Goal: Register for event/course

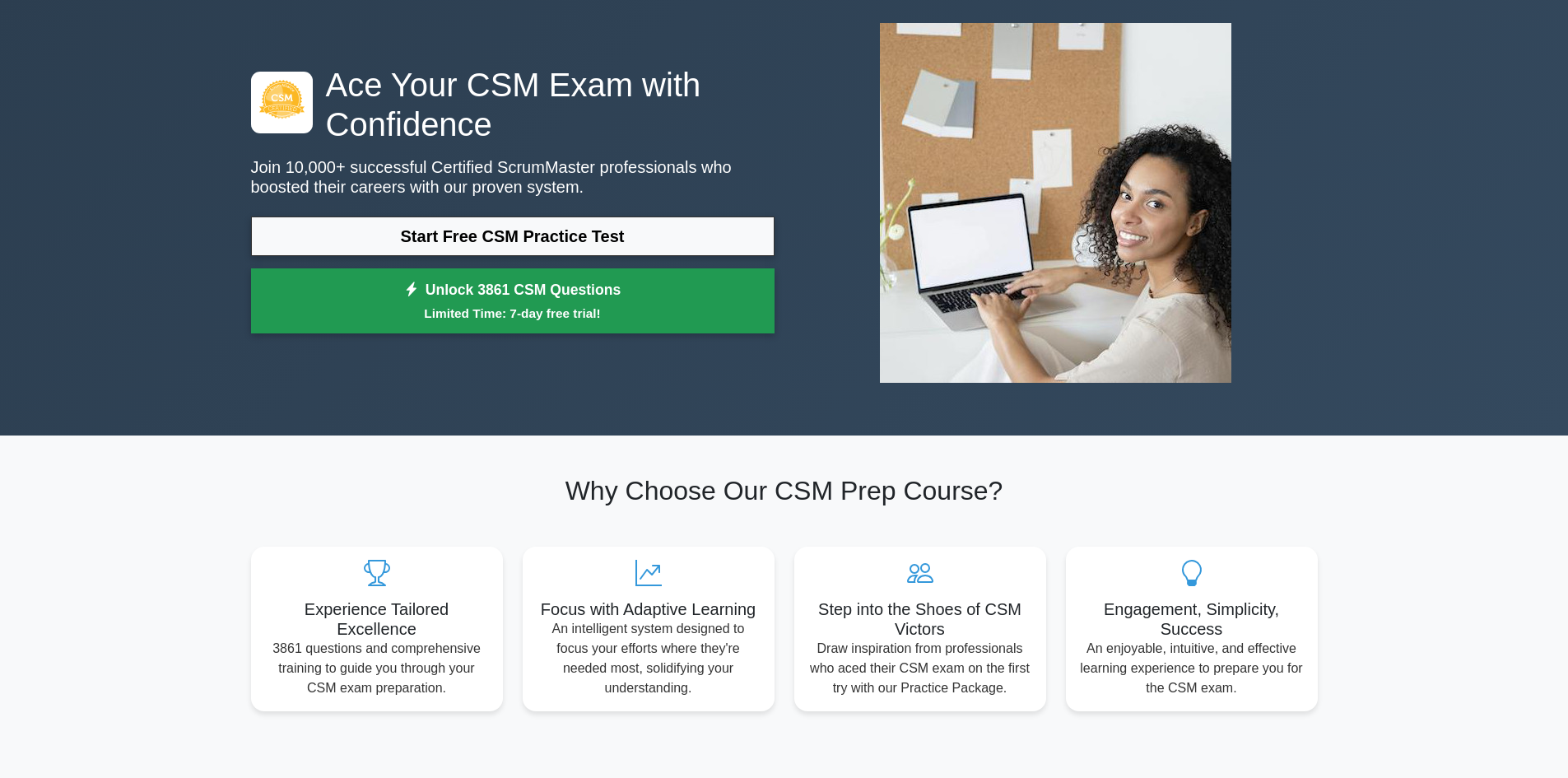
scroll to position [165, 0]
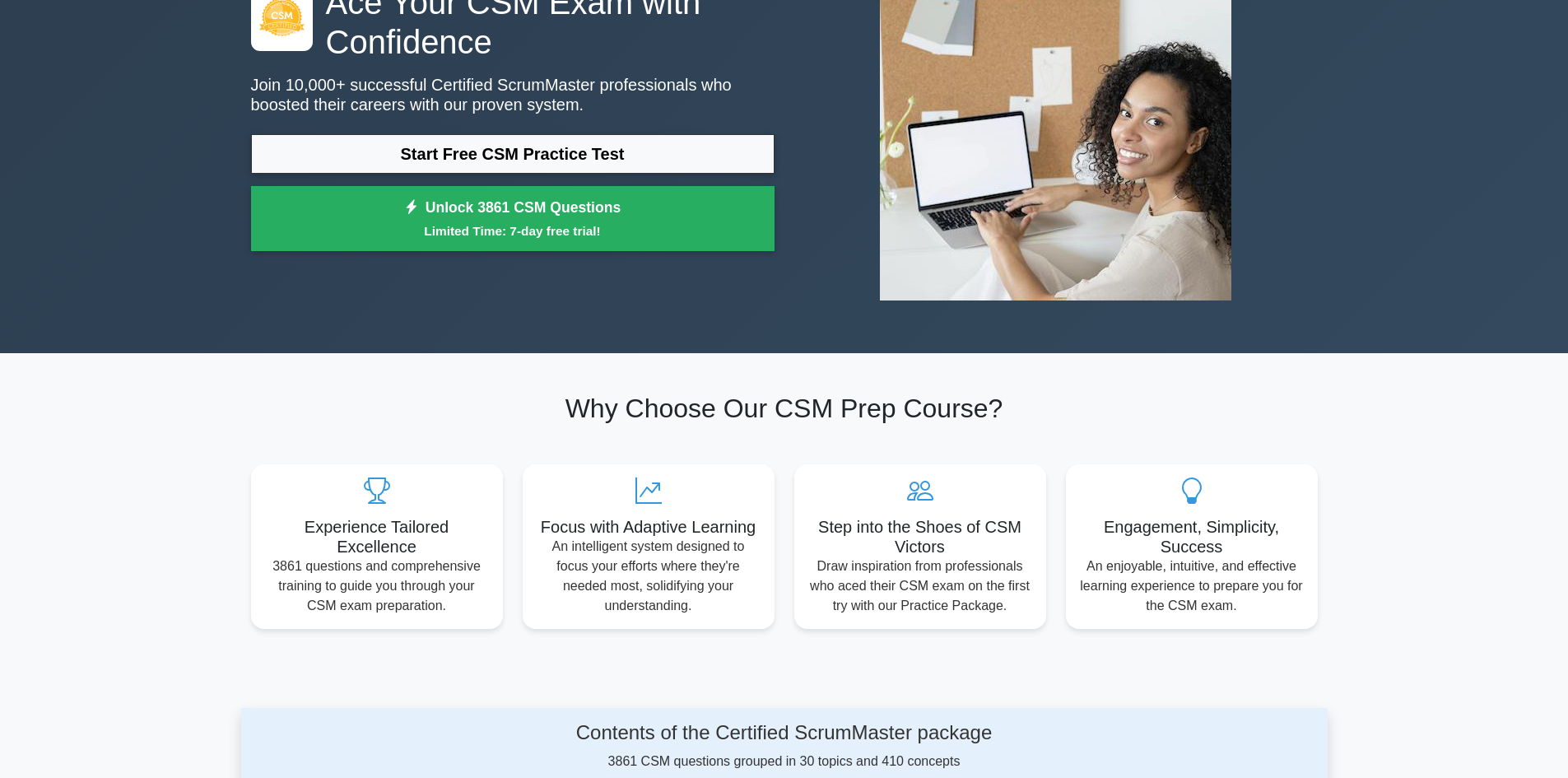
click at [858, 406] on h2 "Why Choose Our CSM Prep Course?" at bounding box center [784, 408] width 1067 height 31
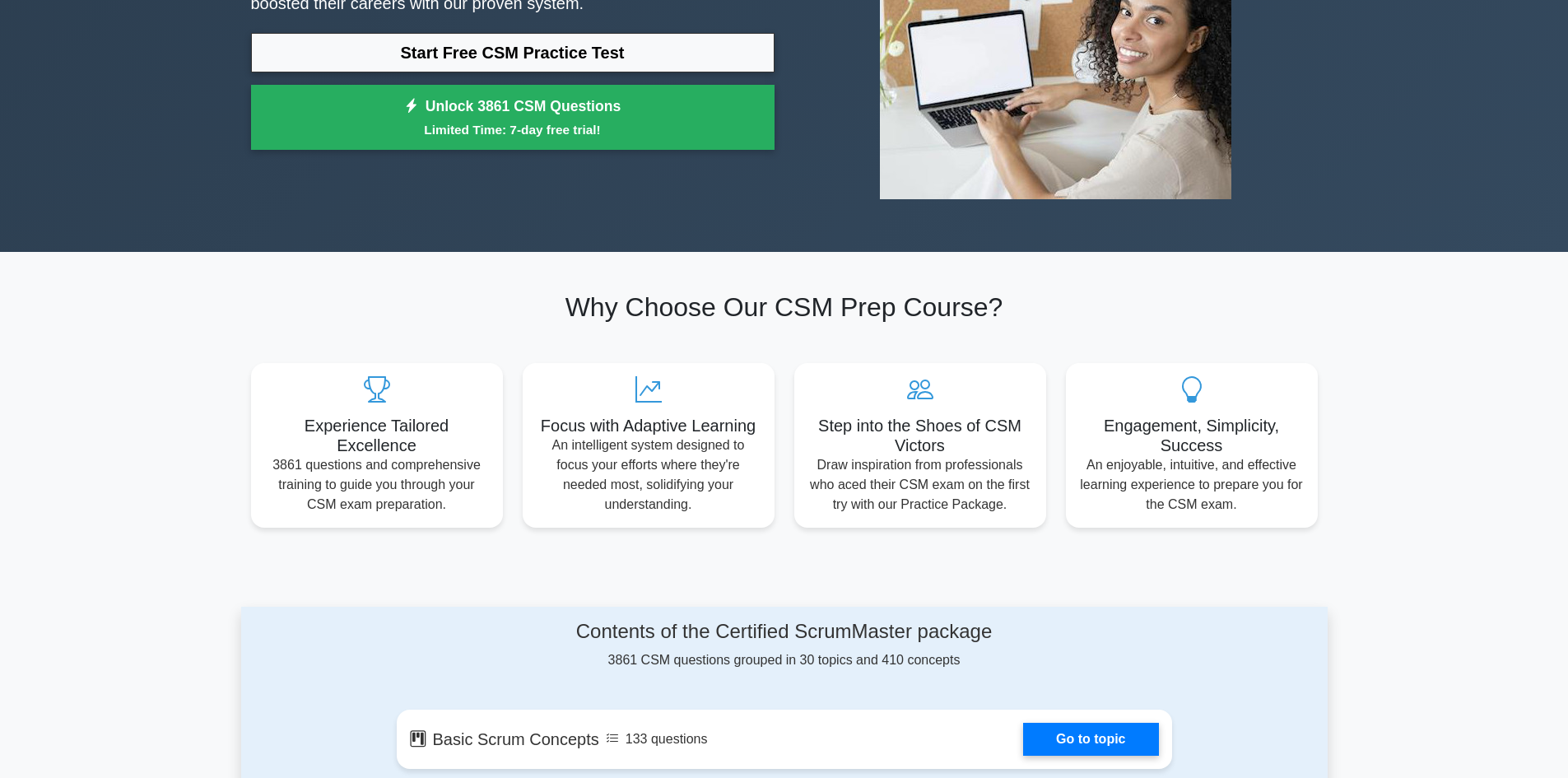
scroll to position [0, 0]
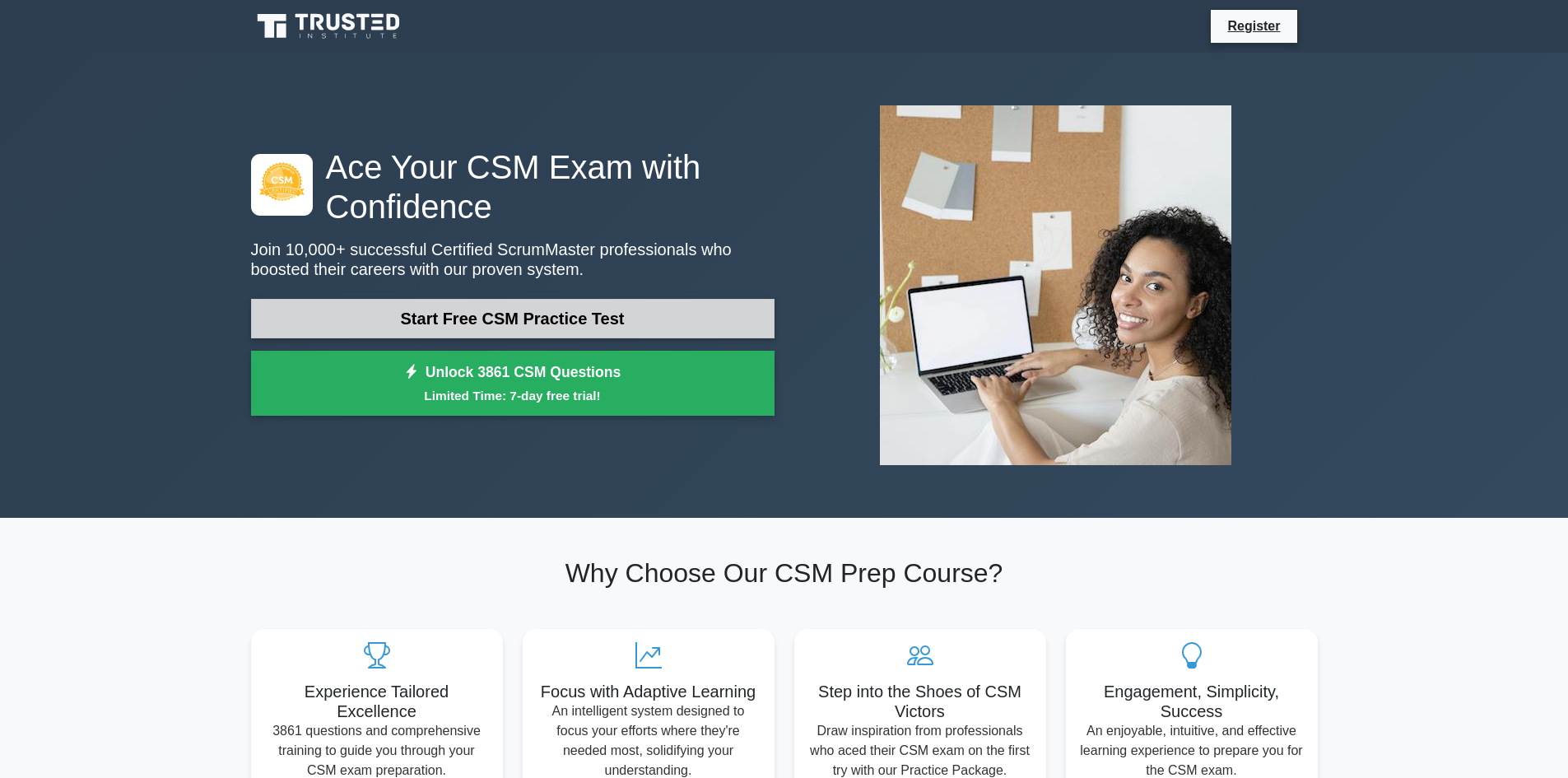
click at [628, 315] on link "Start Free CSM Practice Test" at bounding box center [512, 318] width 524 height 40
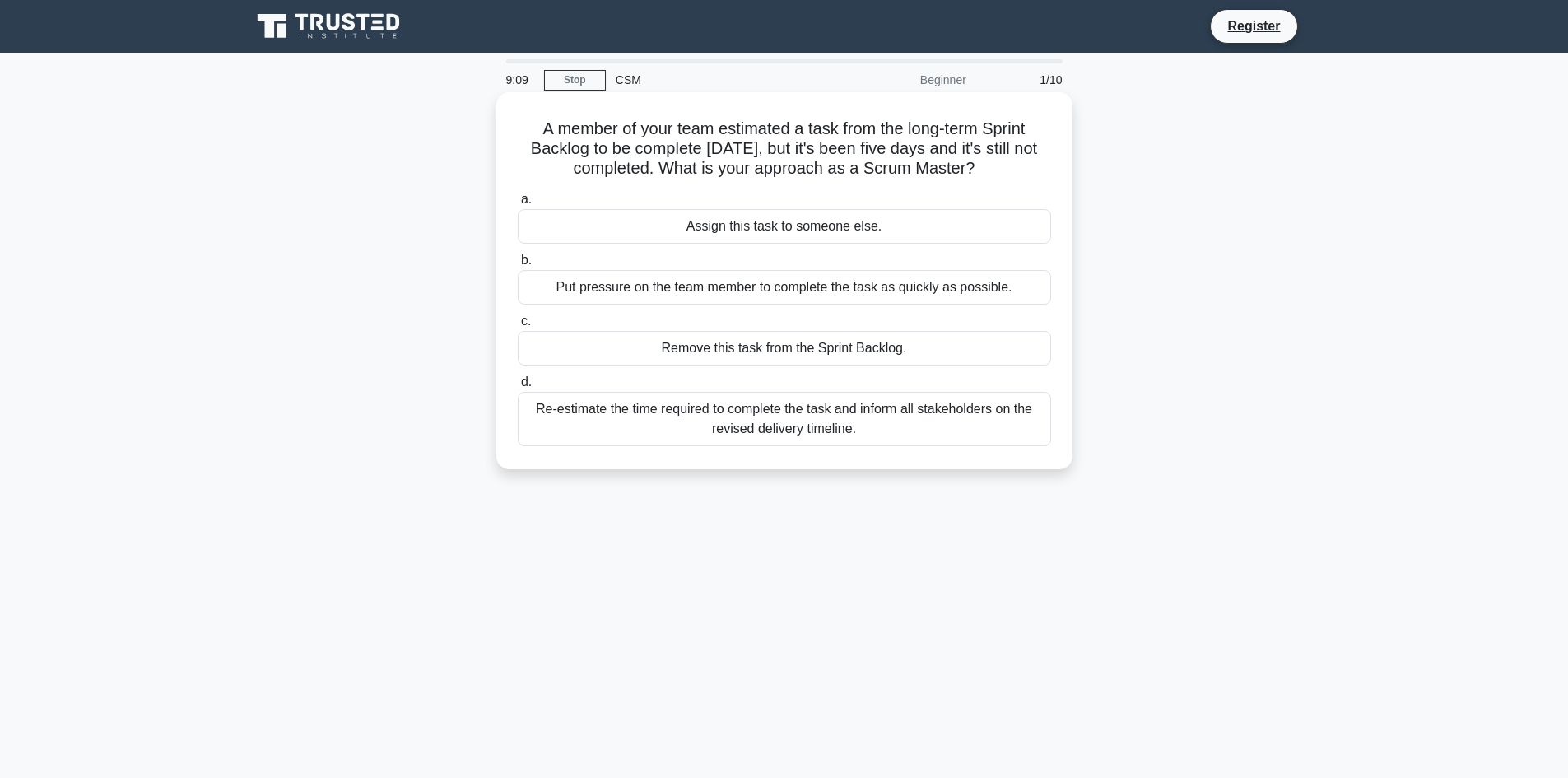
click at [798, 422] on div "Re-estimate the time required to complete the task and inform all stakeholders …" at bounding box center [784, 418] width 534 height 55
click at [518, 388] on input "d. Re-estimate the time required to complete the task and inform all stakeholde…" at bounding box center [518, 382] width 0 height 11
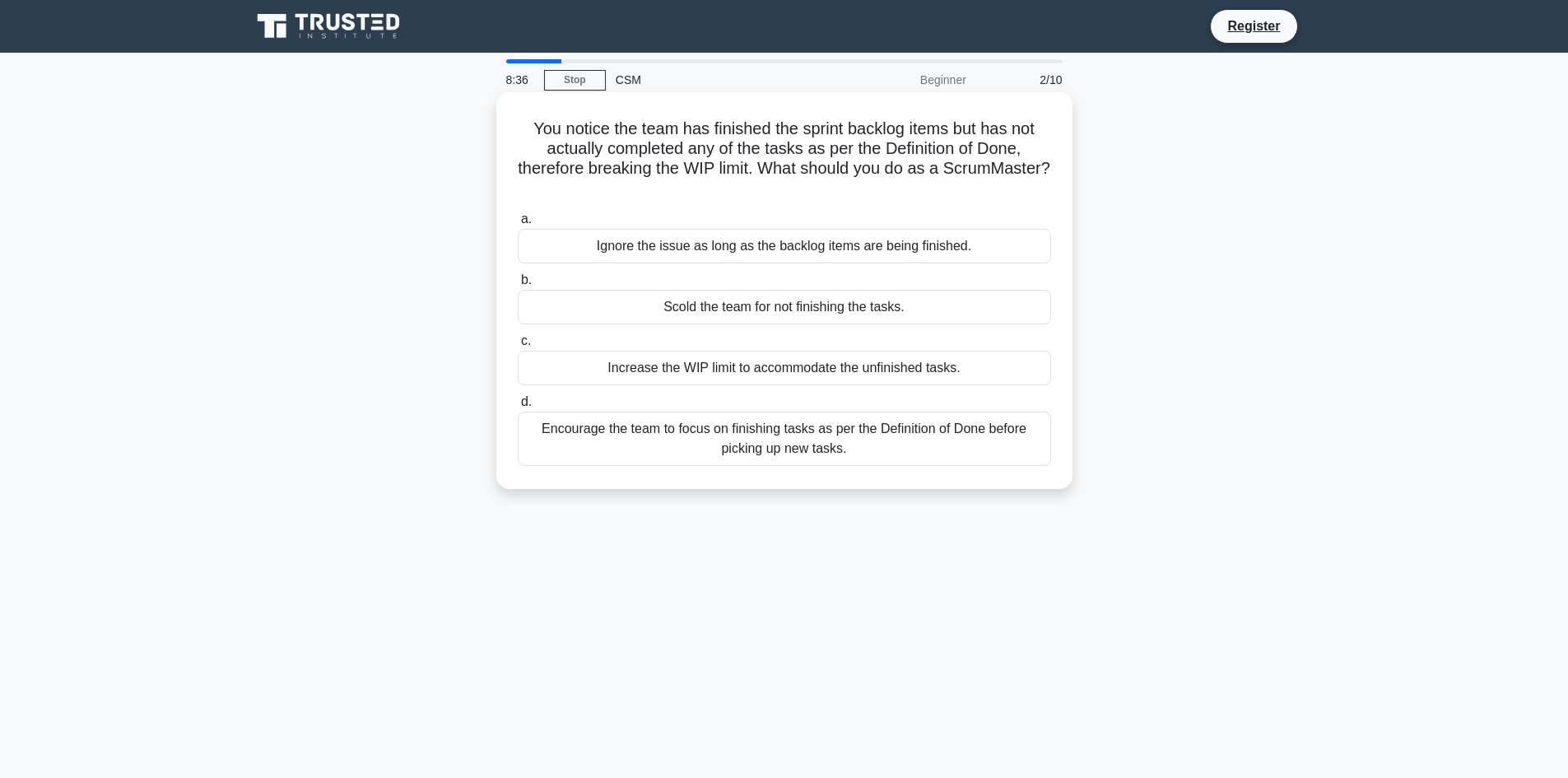
click at [796, 434] on div "Encourage the team to focus on finishing tasks as per the Definition of Done be…" at bounding box center [784, 438] width 534 height 55
click at [518, 407] on input "d. Encourage the team to focus on finishing tasks as per the Definition of Done…" at bounding box center [518, 402] width 0 height 11
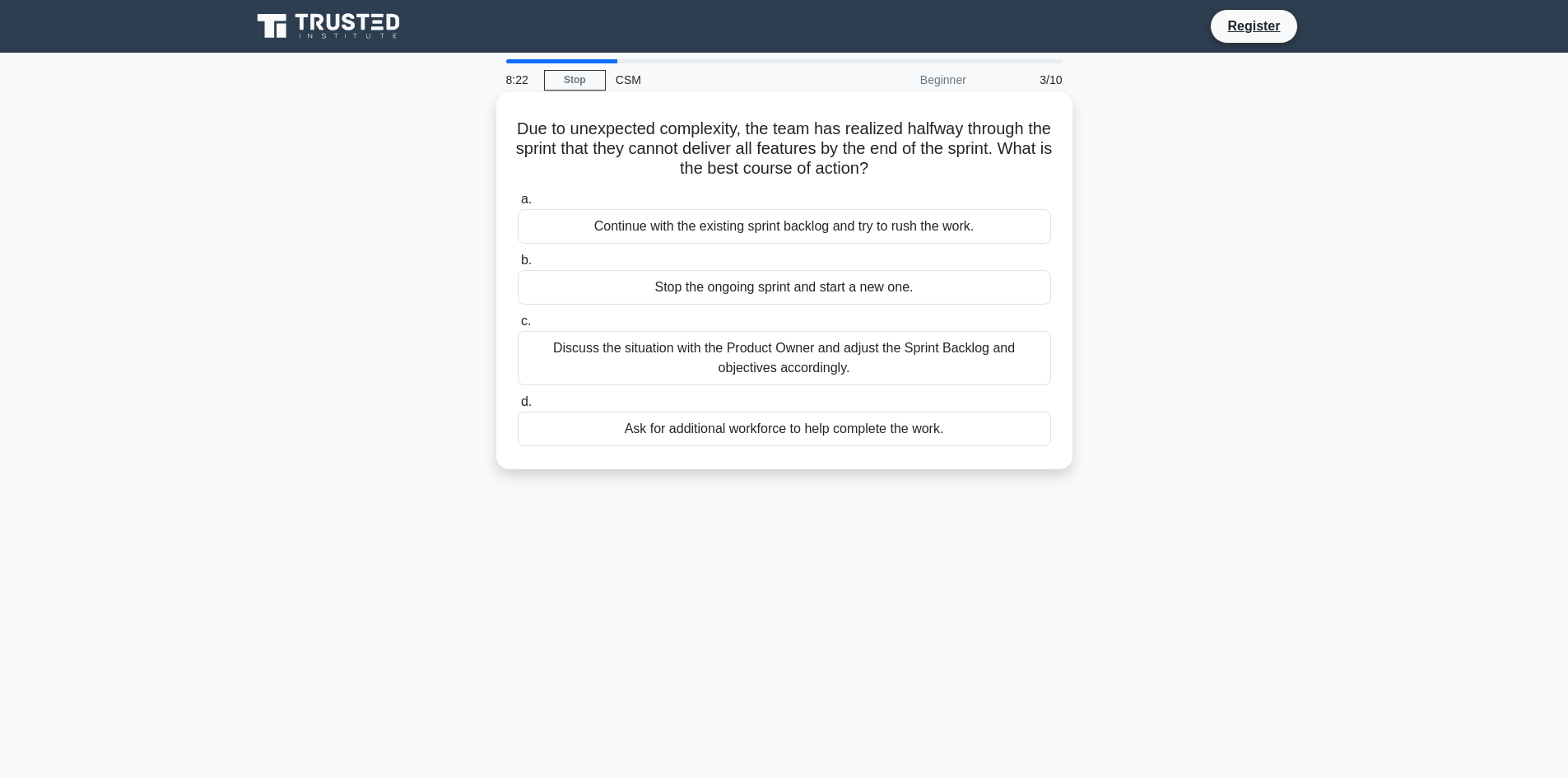
click at [716, 424] on div "Ask for additional workforce to help complete the work." at bounding box center [784, 428] width 534 height 34
click at [518, 407] on input "d. Ask for additional workforce to help complete the work." at bounding box center [518, 402] width 0 height 11
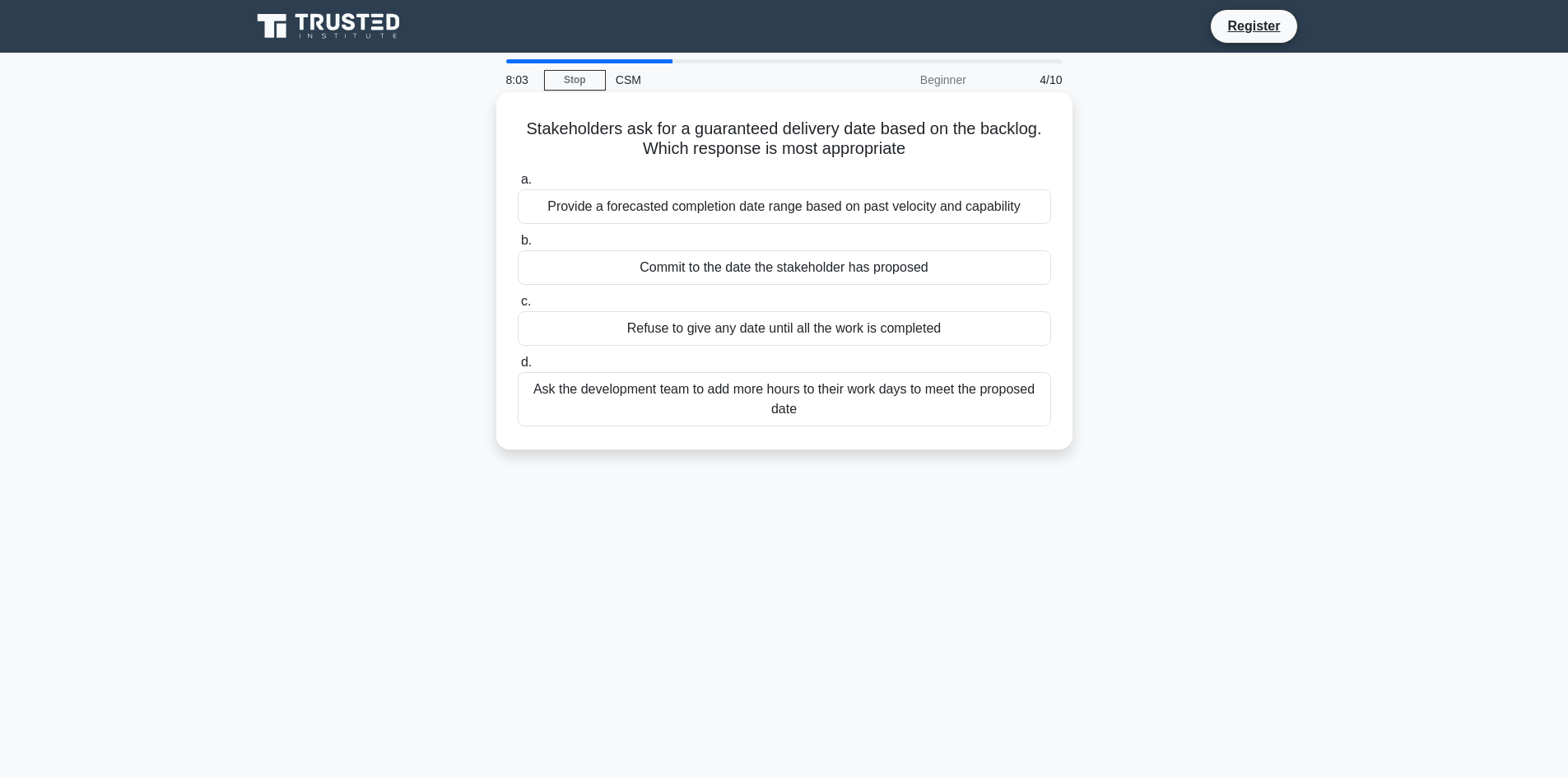
click at [943, 213] on div "Provide a forecasted completion date range based on past velocity and capability" at bounding box center [784, 206] width 534 height 34
click at [518, 185] on input "a. Provide a forecasted completion date range based on past velocity and capabi…" at bounding box center [518, 180] width 0 height 11
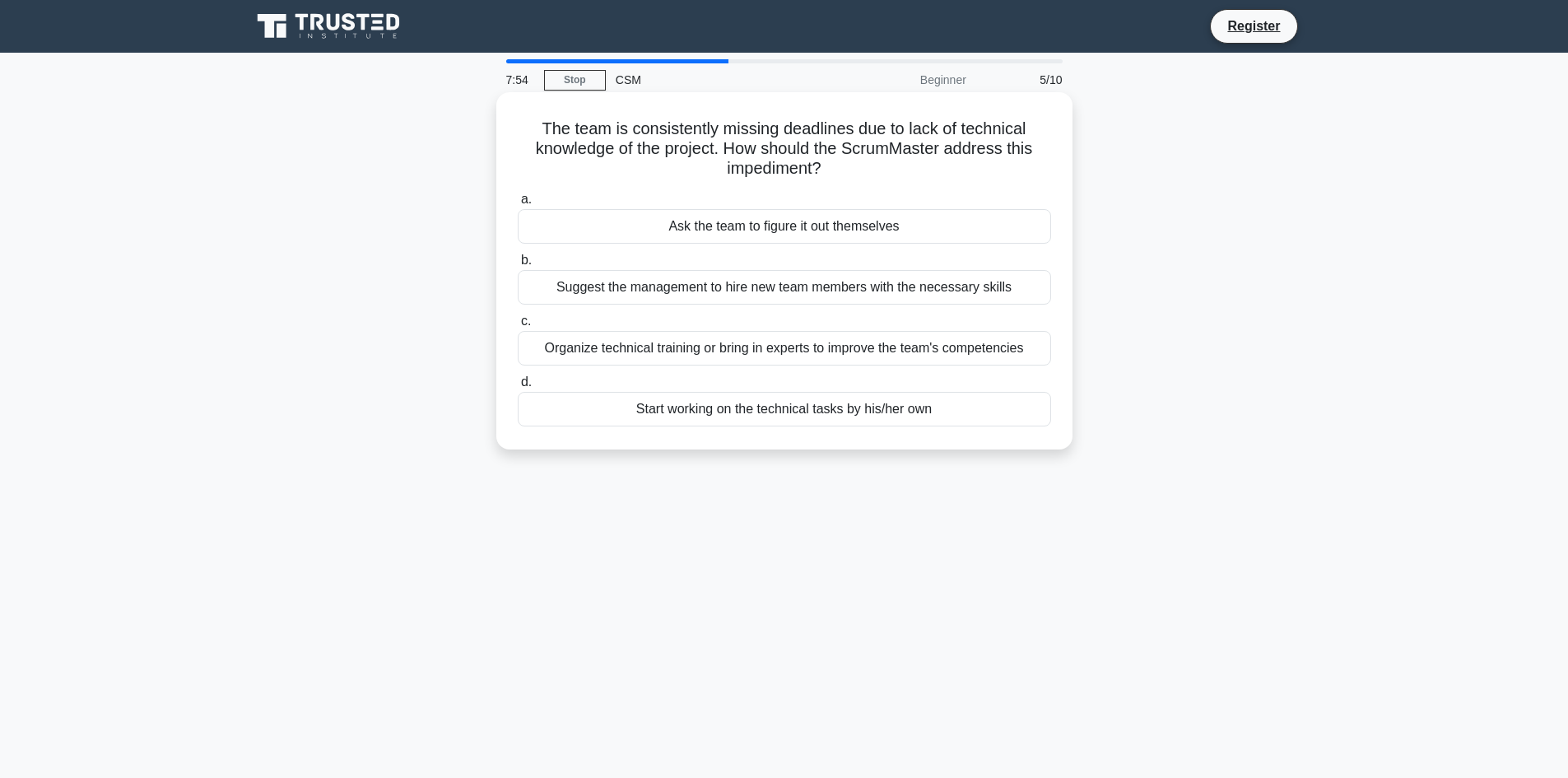
click at [781, 228] on div "Ask the team to figure it out themselves" at bounding box center [784, 226] width 534 height 34
click at [518, 205] on input "a. Ask the team to figure it out themselves" at bounding box center [518, 200] width 0 height 11
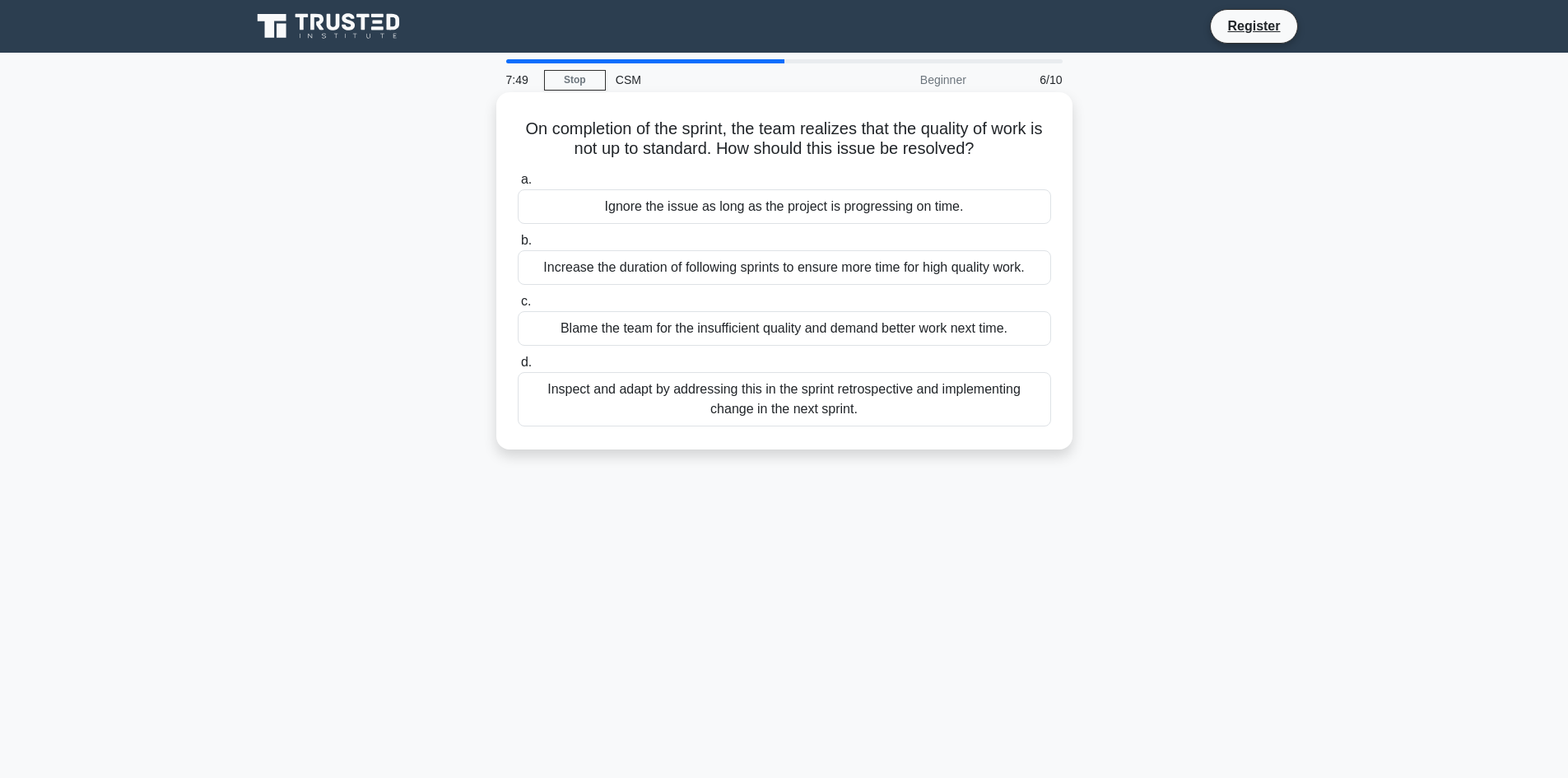
click at [772, 327] on div "Blame the team for the insufficient quality and demand better work next time." at bounding box center [784, 327] width 534 height 34
click at [518, 307] on input "c. Blame the team for the insufficient quality and demand better work next time." at bounding box center [518, 302] width 0 height 11
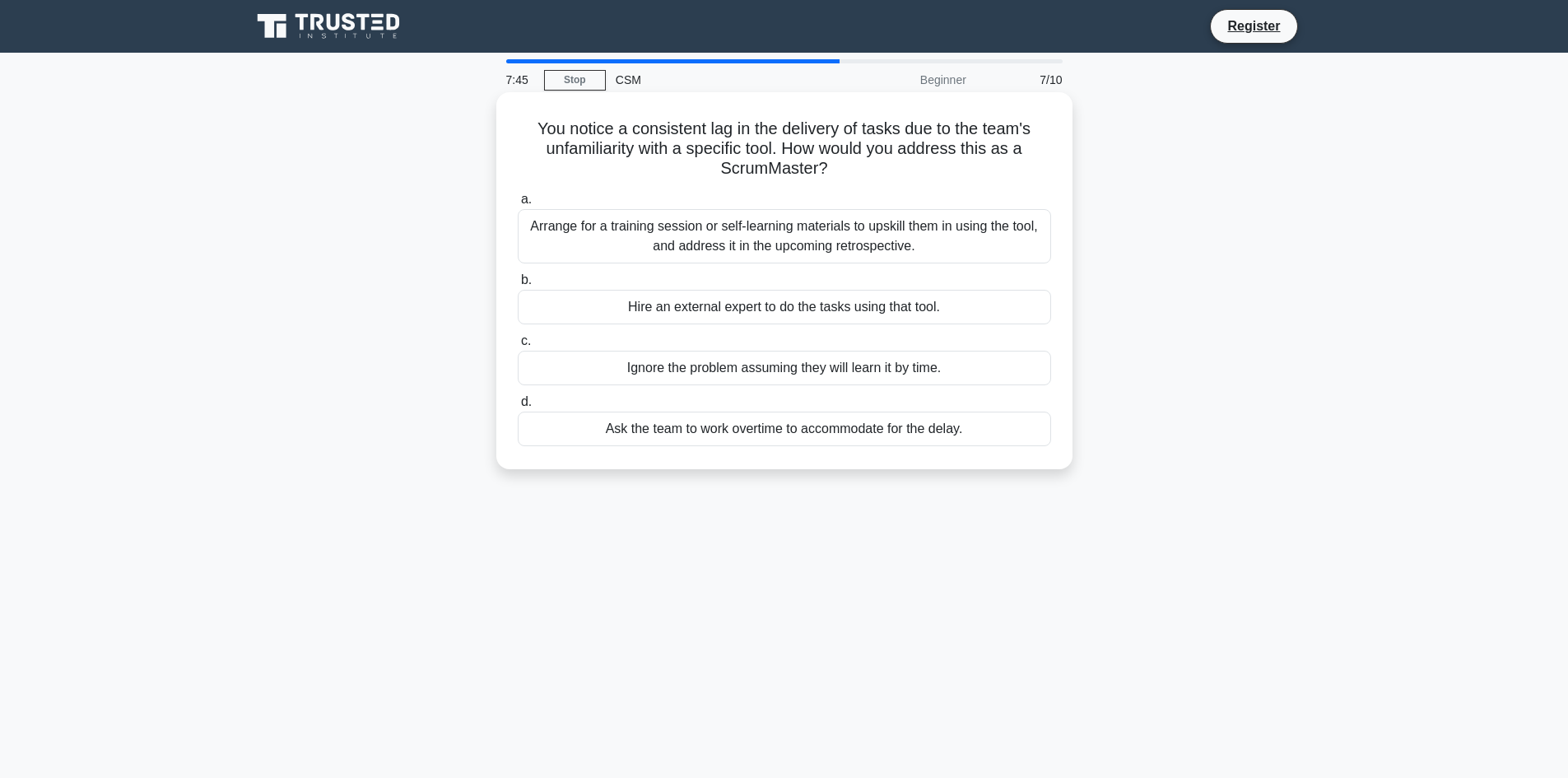
click at [784, 233] on div "Arrange for a training session or self-learning materials to upskill them in us…" at bounding box center [784, 236] width 534 height 55
click at [518, 205] on input "a. Arrange for a training session or self-learning materials to upskill them in…" at bounding box center [518, 200] width 0 height 11
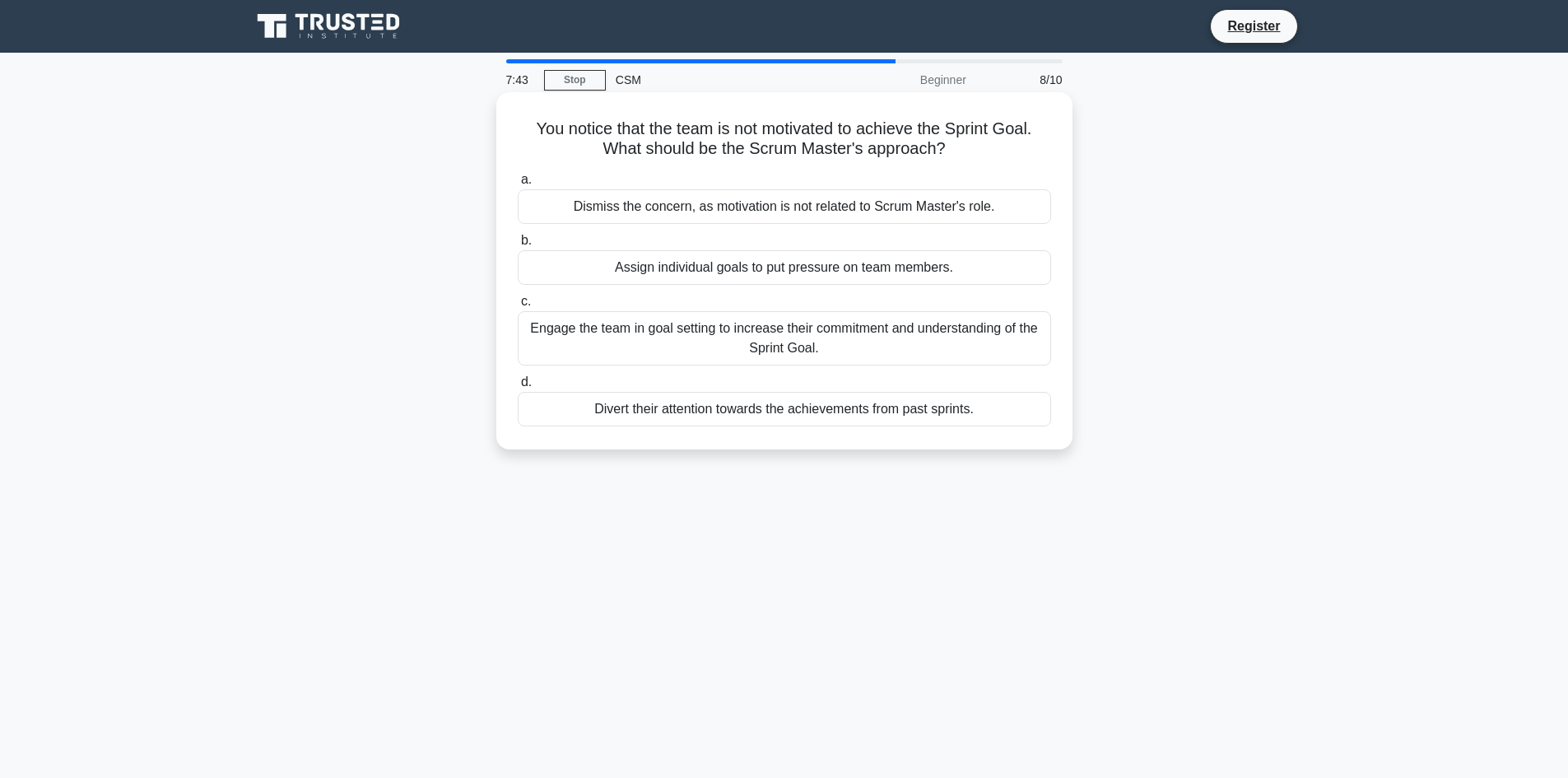
click at [766, 269] on div "Assign individual goals to put pressure on team members." at bounding box center [784, 266] width 534 height 34
click at [518, 246] on input "b. Assign individual goals to put pressure on team members." at bounding box center [518, 241] width 0 height 11
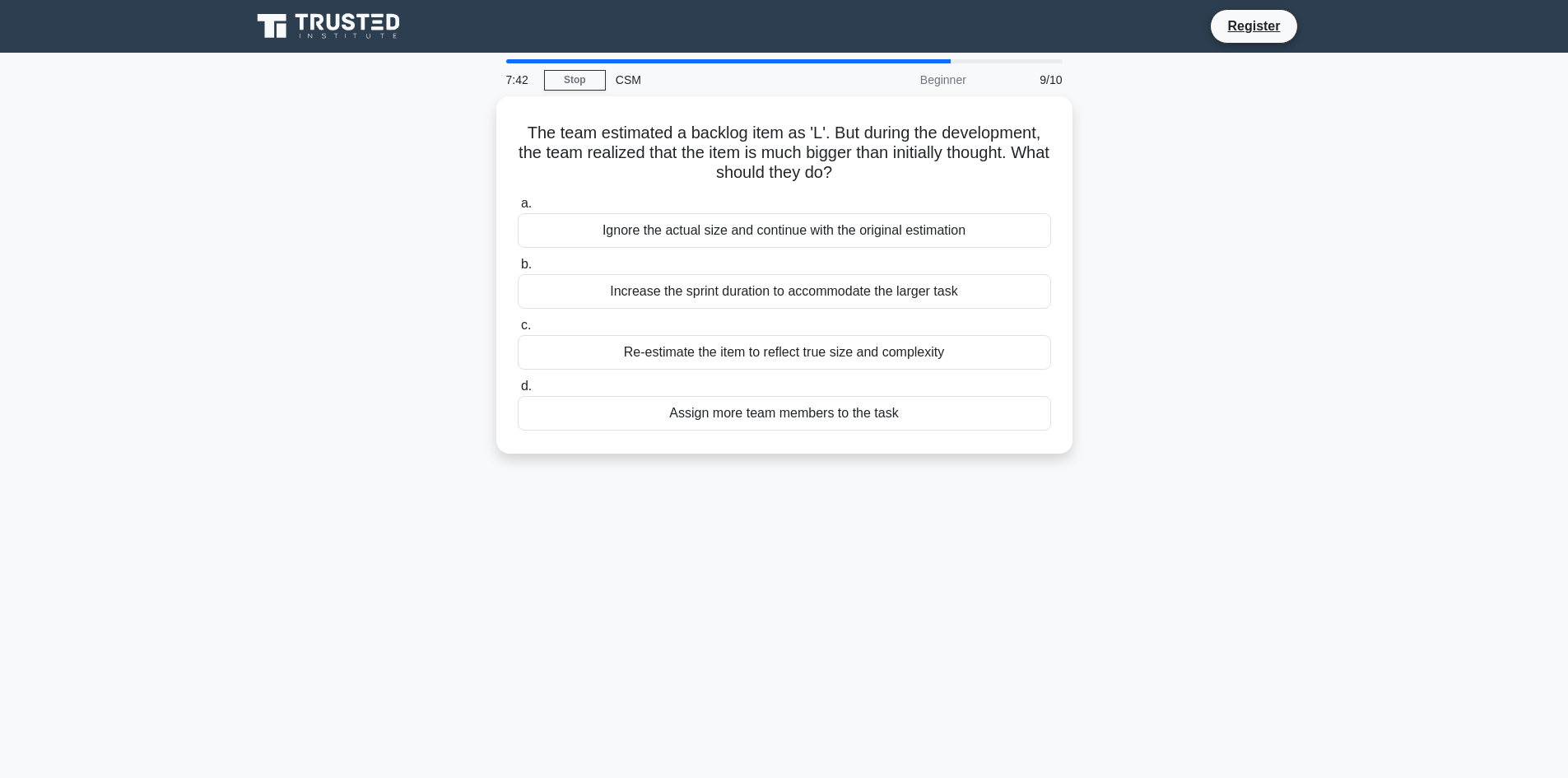
click at [766, 269] on label "b. Increase the sprint duration to accommodate the larger task" at bounding box center [784, 281] width 534 height 55
click at [518, 269] on input "b. Increase the sprint duration to accommodate the larger task" at bounding box center [518, 265] width 0 height 11
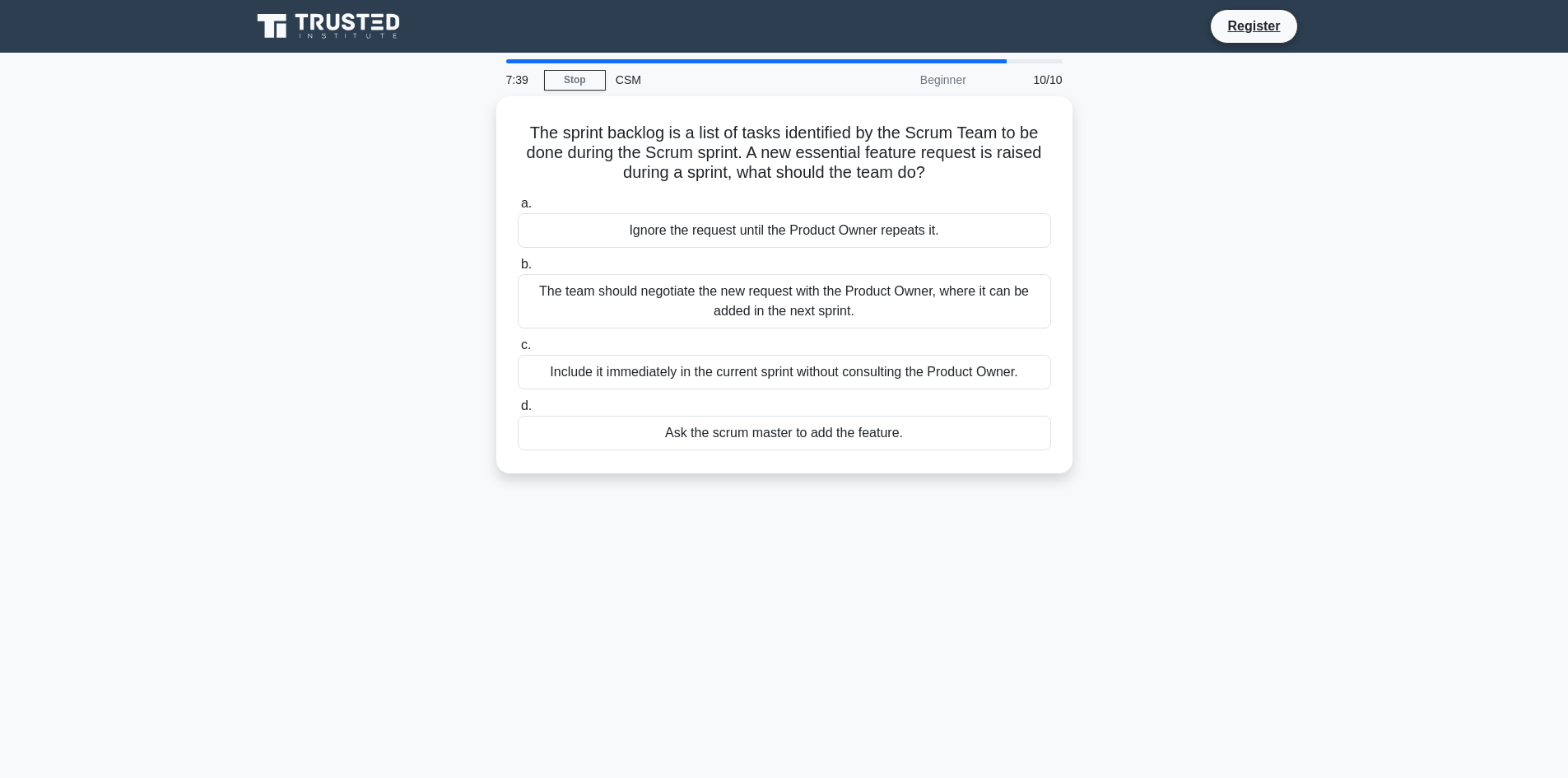
click at [766, 269] on label "b. The team should negotiate the new request with the Product Owner, where it c…" at bounding box center [784, 291] width 534 height 74
click at [518, 269] on input "b. The team should negotiate the new request with the Product Owner, where it c…" at bounding box center [518, 265] width 0 height 11
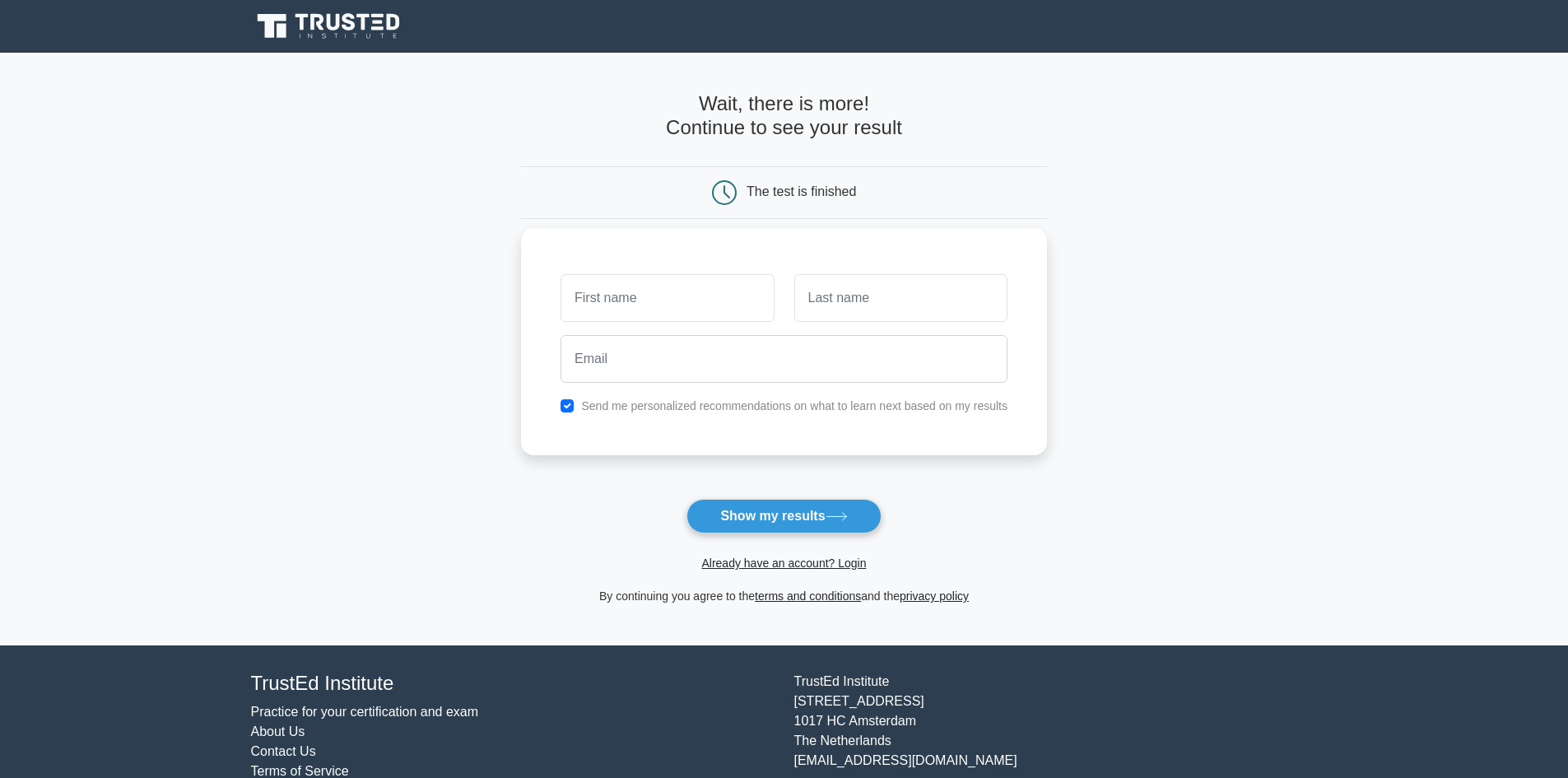
click at [606, 295] on input "text" at bounding box center [667, 298] width 213 height 48
click at [716, 312] on input "text" at bounding box center [667, 298] width 213 height 48
click at [809, 560] on link "Already have an account? Login" at bounding box center [784, 562] width 165 height 13
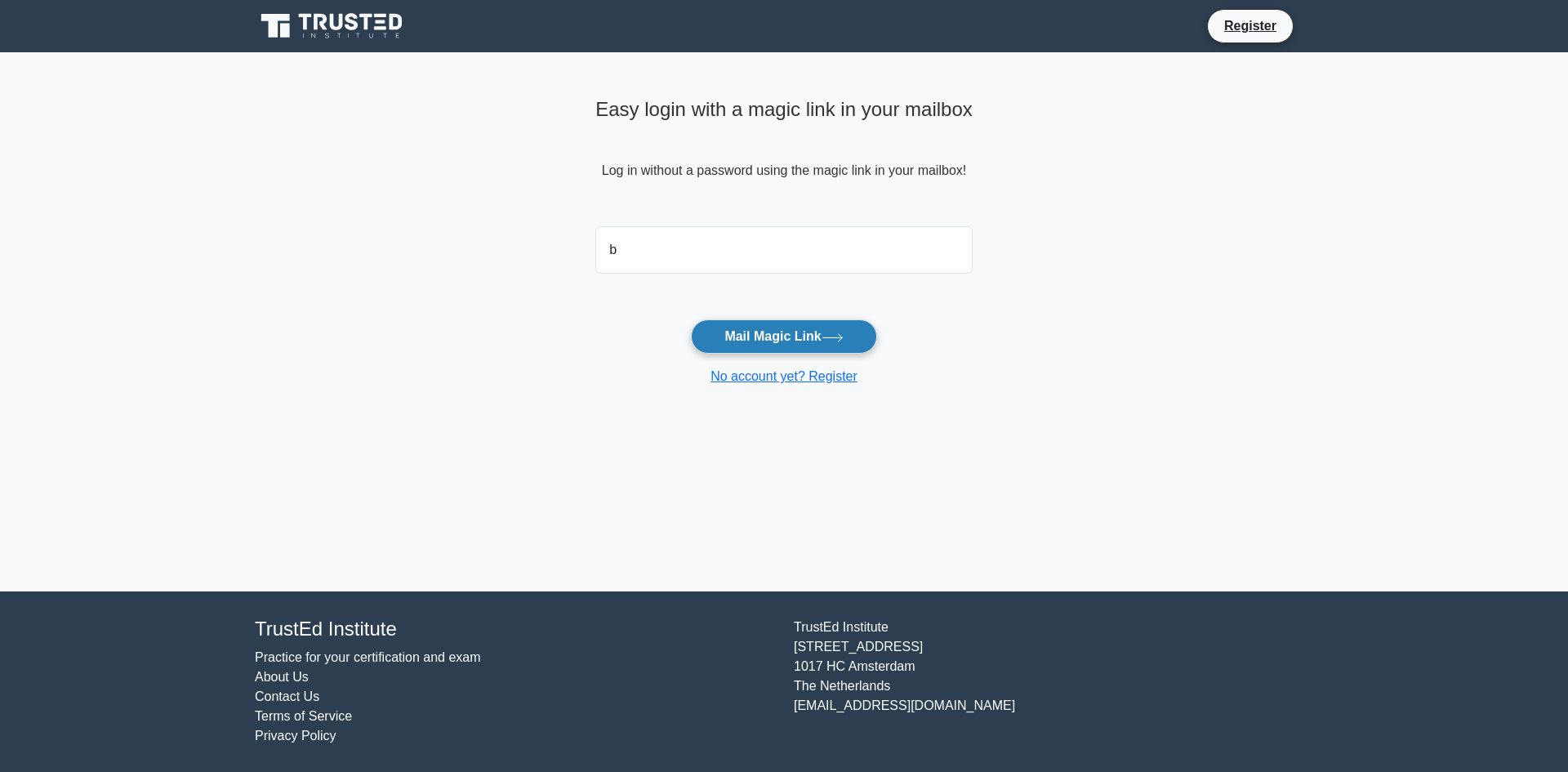
type input "bkirungi@kab.ac.ug"
click at [855, 325] on button "Mail Magic Link" at bounding box center [784, 336] width 185 height 34
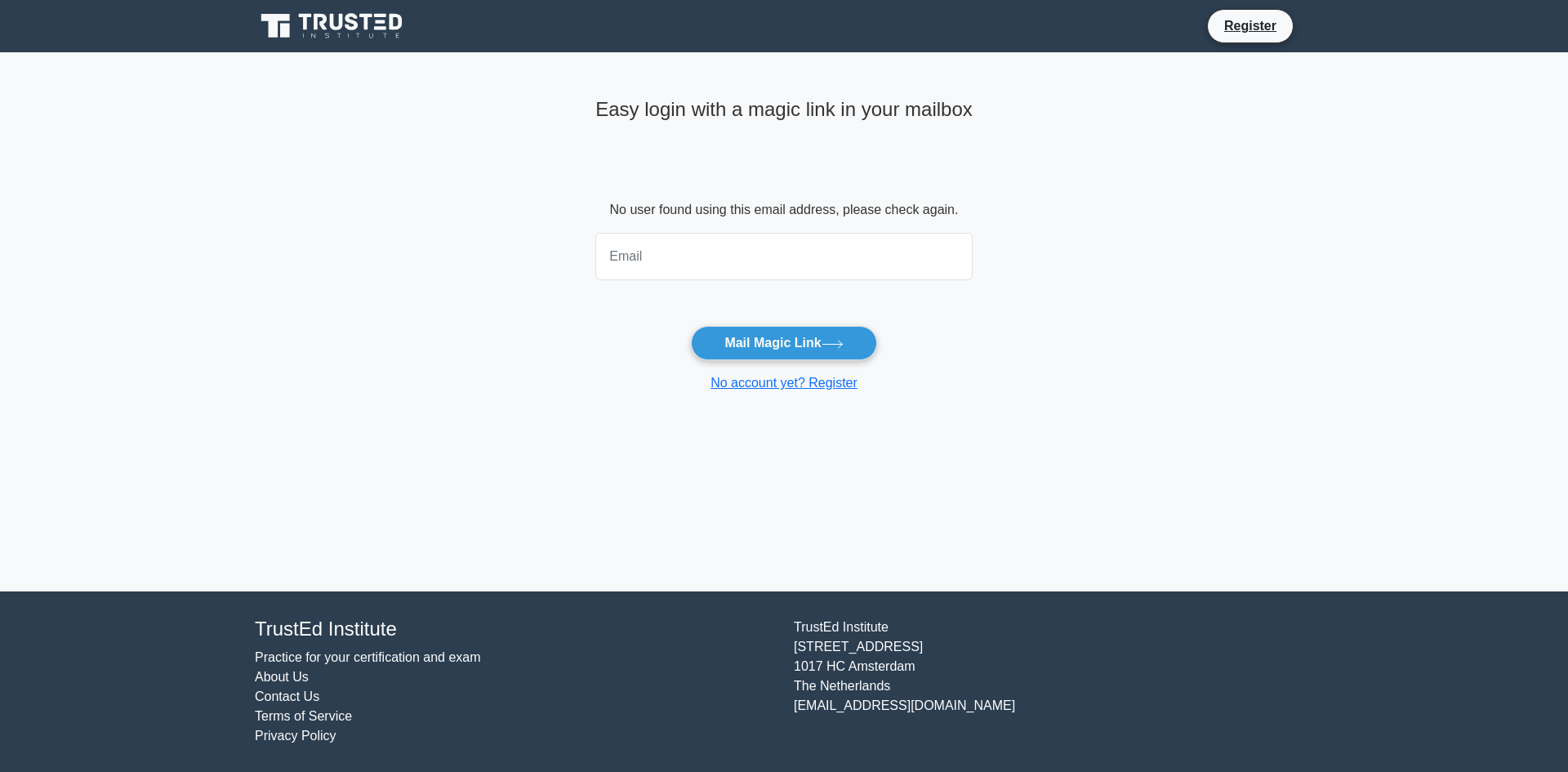
click at [603, 252] on input "email" at bounding box center [784, 257] width 377 height 48
type input "bkirungi@kab.ac.ug"
click at [691, 326] on button "Mail Magic Link" at bounding box center [784, 342] width 185 height 34
click at [767, 387] on link "No account yet? Register" at bounding box center [784, 382] width 147 height 14
